Goal: Information Seeking & Learning: Find specific page/section

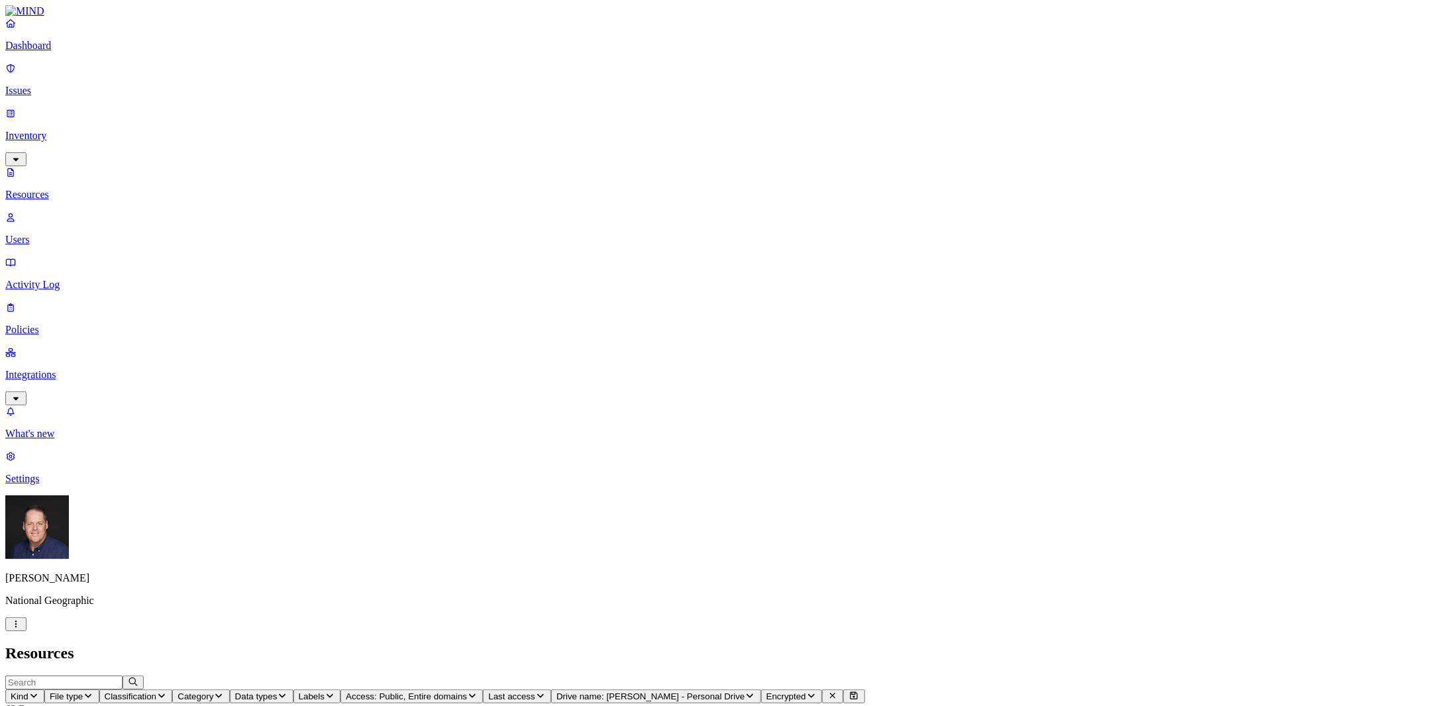
scroll to position [216, 0]
